Goal: Transaction & Acquisition: Download file/media

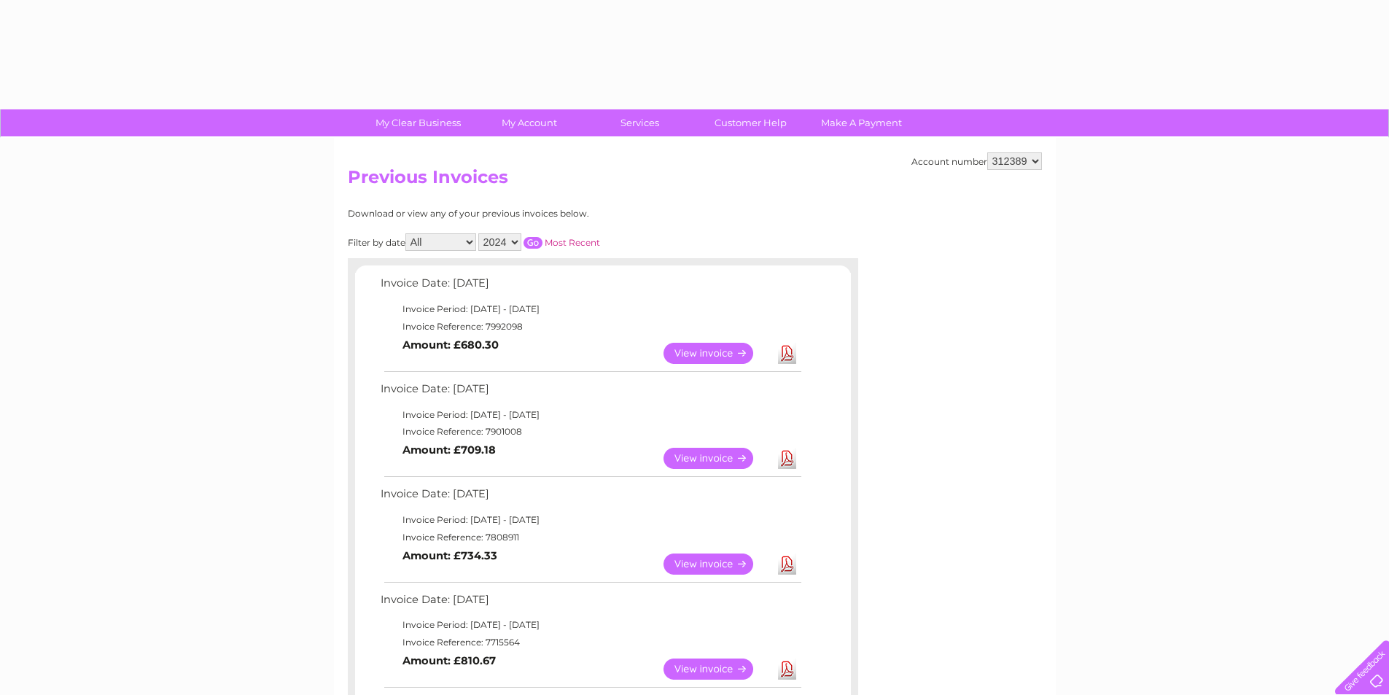
select select "2024"
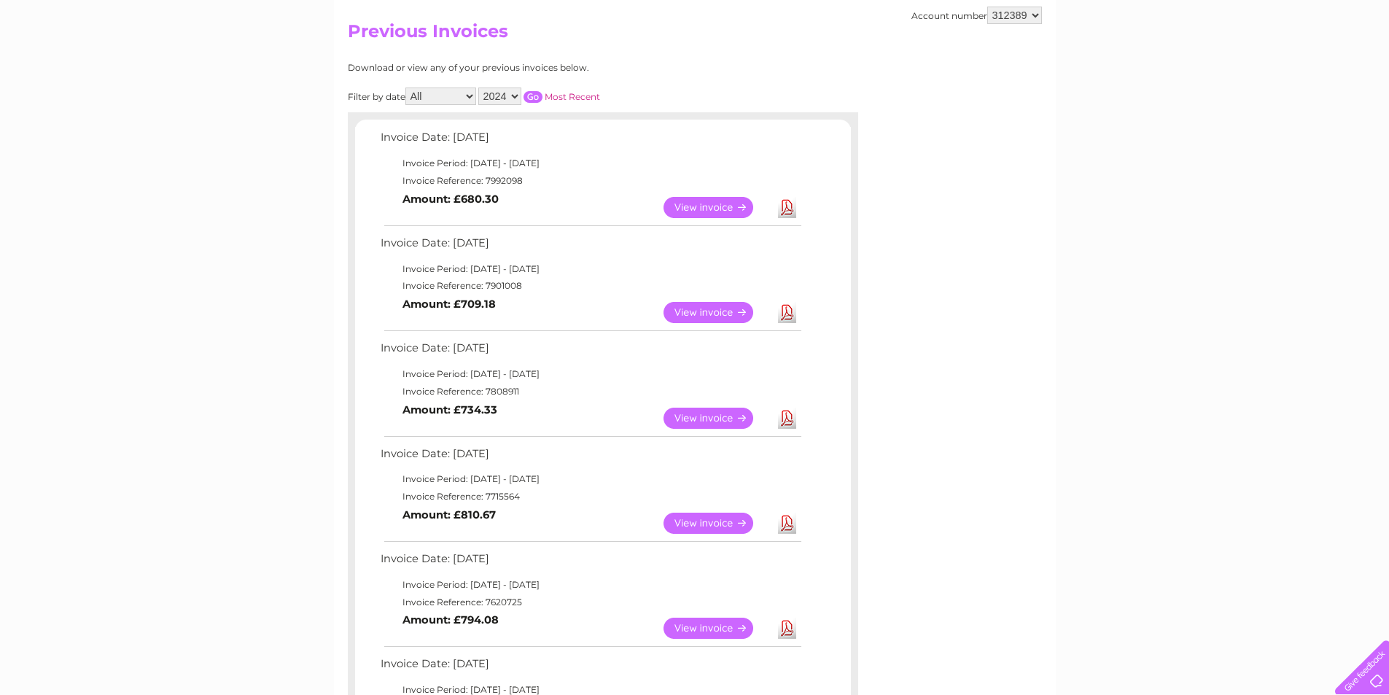
click at [534, 97] on input "button" at bounding box center [533, 97] width 19 height 12
click at [709, 211] on link "View" at bounding box center [717, 207] width 107 height 21
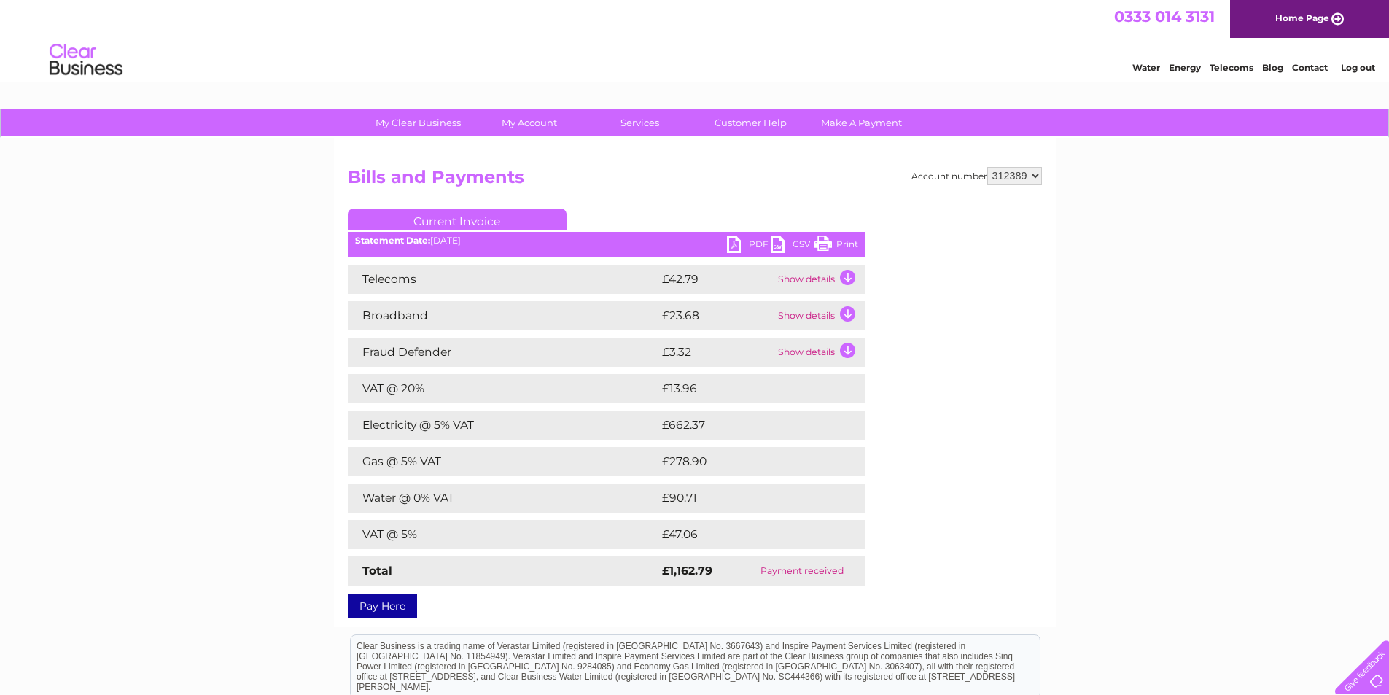
click at [744, 246] on link "PDF" at bounding box center [749, 246] width 44 height 21
click at [1350, 65] on link "Log out" at bounding box center [1358, 67] width 34 height 11
